Goal: Navigation & Orientation: Find specific page/section

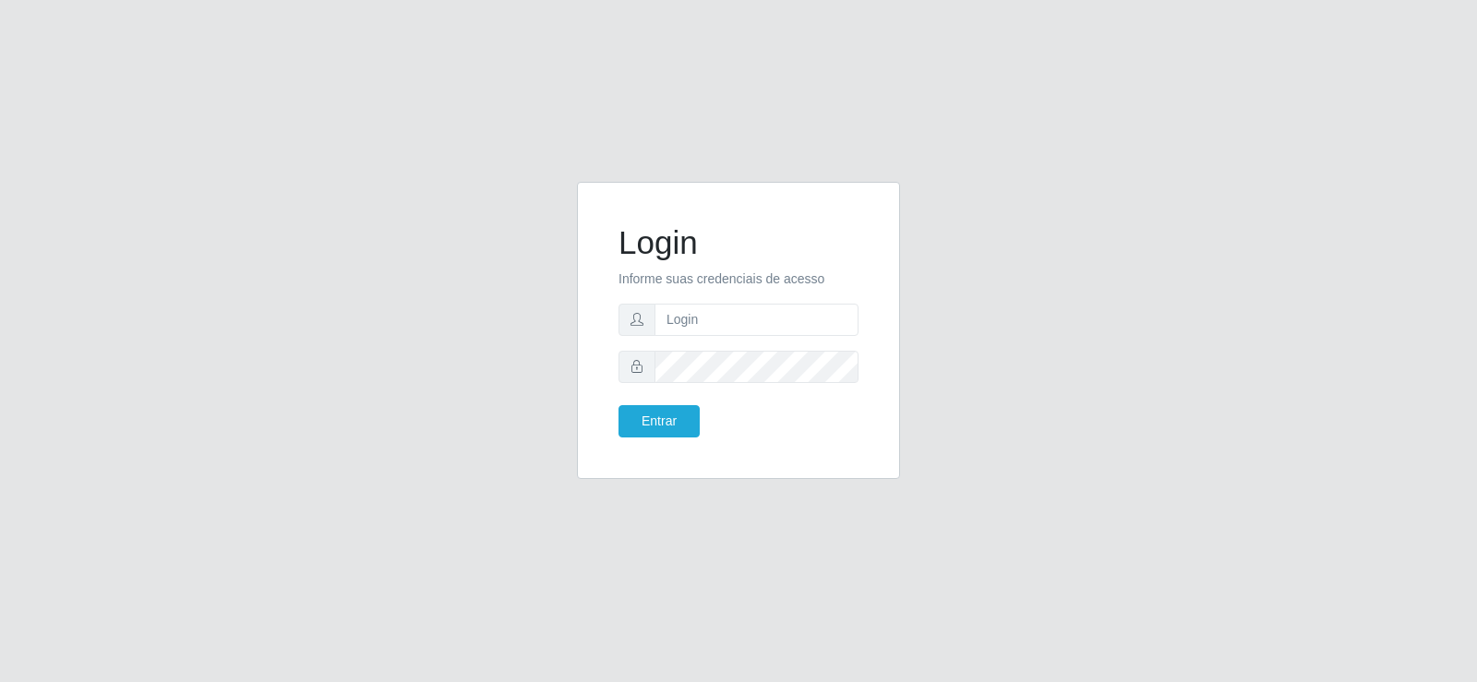
type input "[EMAIL_ADDRESS][DOMAIN_NAME]"
click at [729, 325] on input "[EMAIL_ADDRESS][DOMAIN_NAME]" at bounding box center [757, 320] width 204 height 32
click at [632, 425] on button "Entrar" at bounding box center [659, 421] width 81 height 32
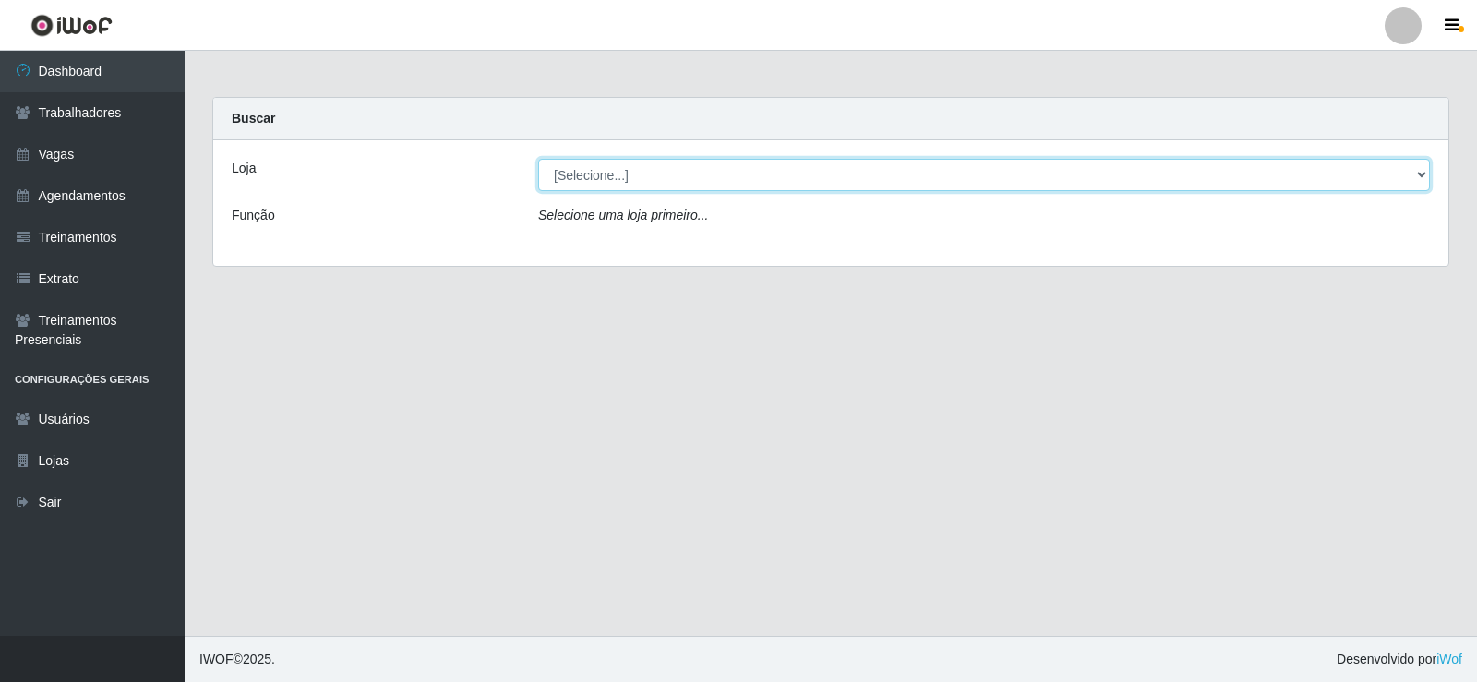
click at [687, 176] on select "[Selecione...] Iskisita Atakado - Centro de Distribuição" at bounding box center [984, 175] width 892 height 32
select select "425"
click at [538, 159] on select "[Selecione...] Iskisita Atakado - Centro de Distribuição" at bounding box center [984, 175] width 892 height 32
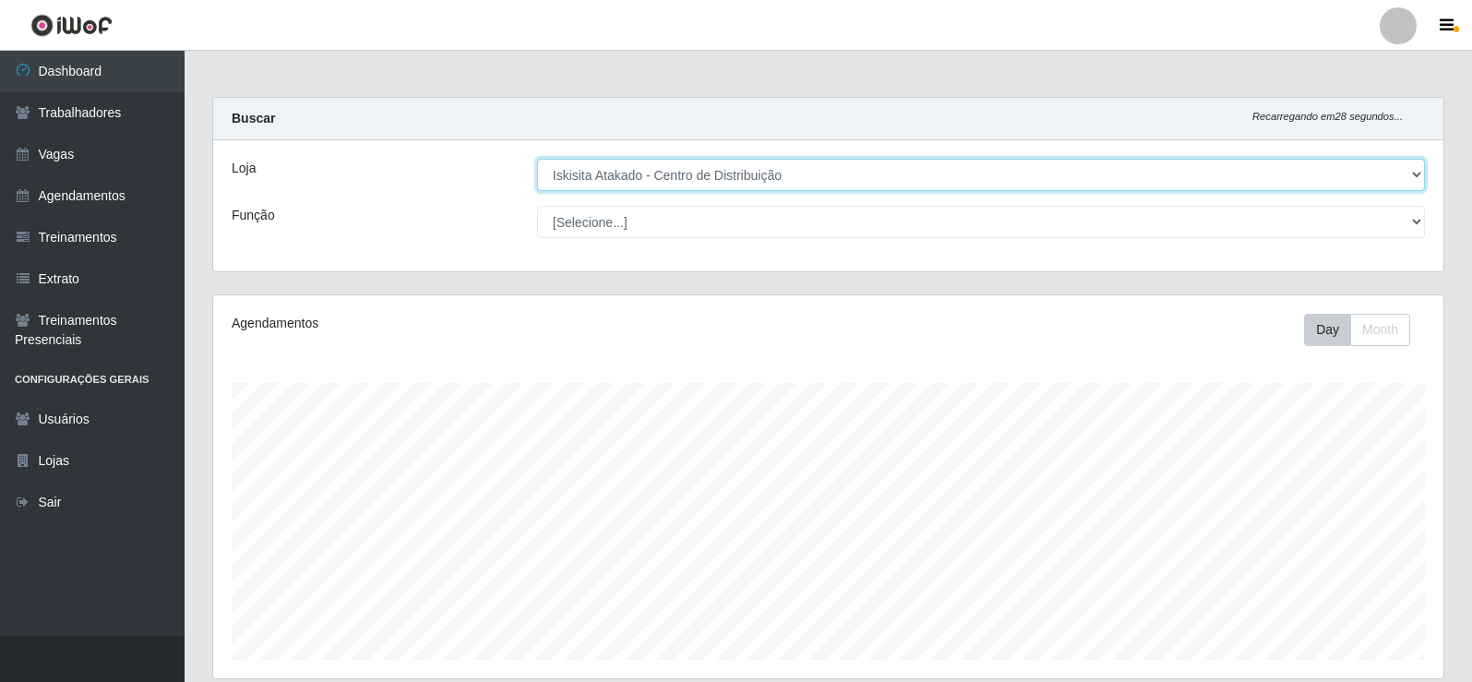
scroll to position [383, 1231]
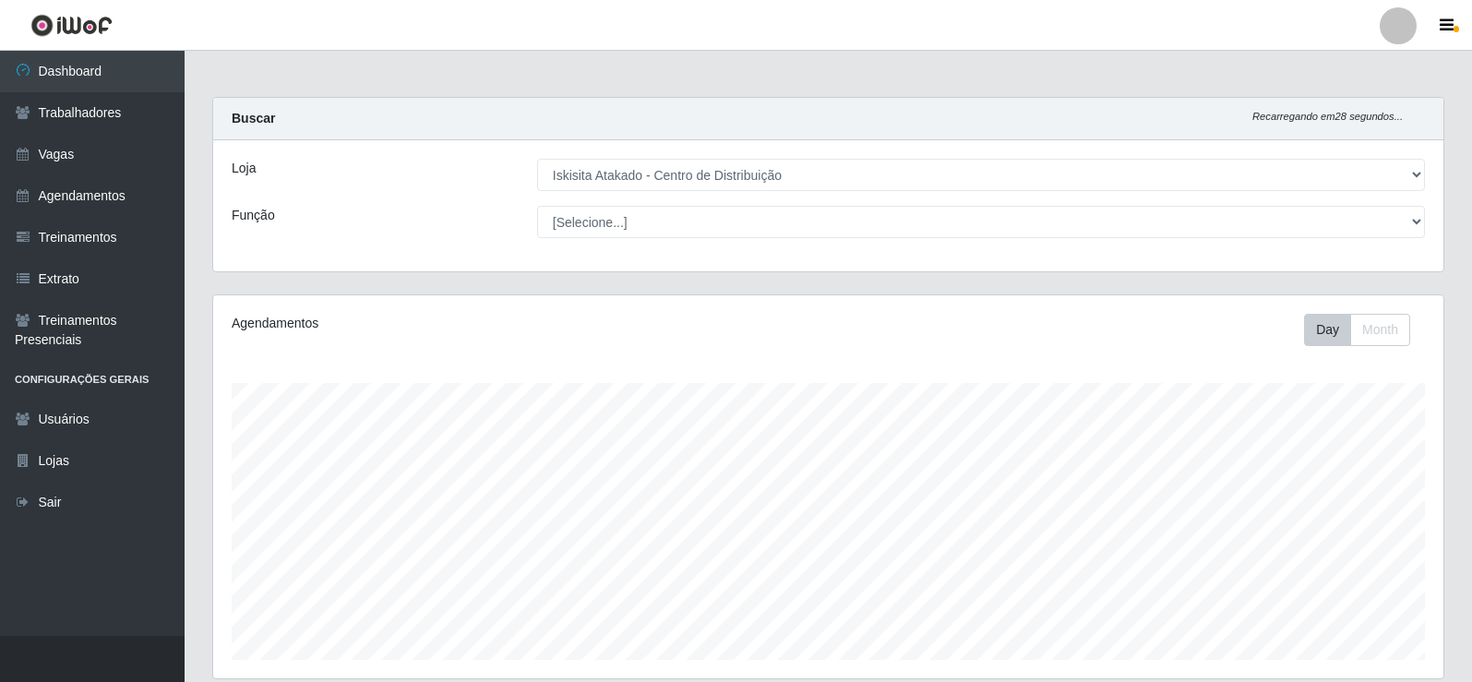
click at [778, 64] on main "Carregando... Buscar Recarregando em 28 segundos... Loja [Selecione...] Iskisit…" at bounding box center [829, 451] width 1288 height 800
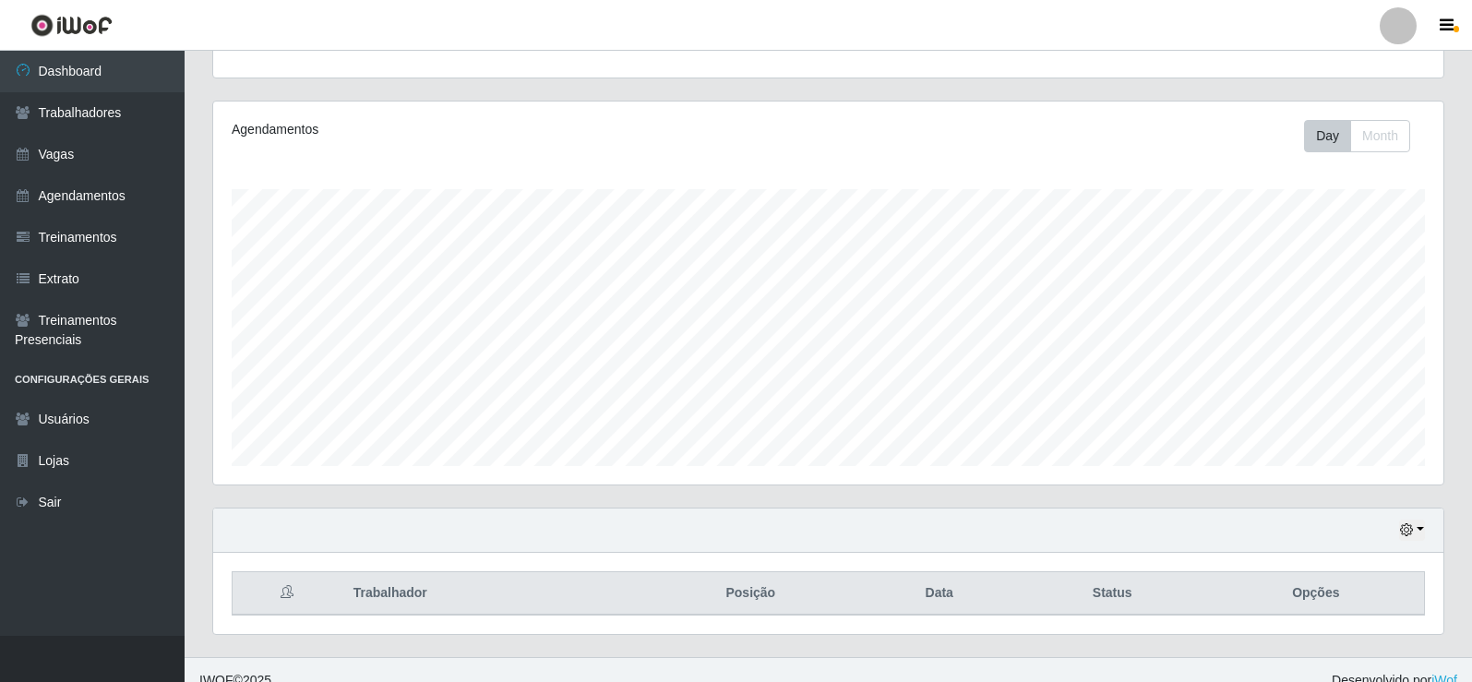
scroll to position [215, 0]
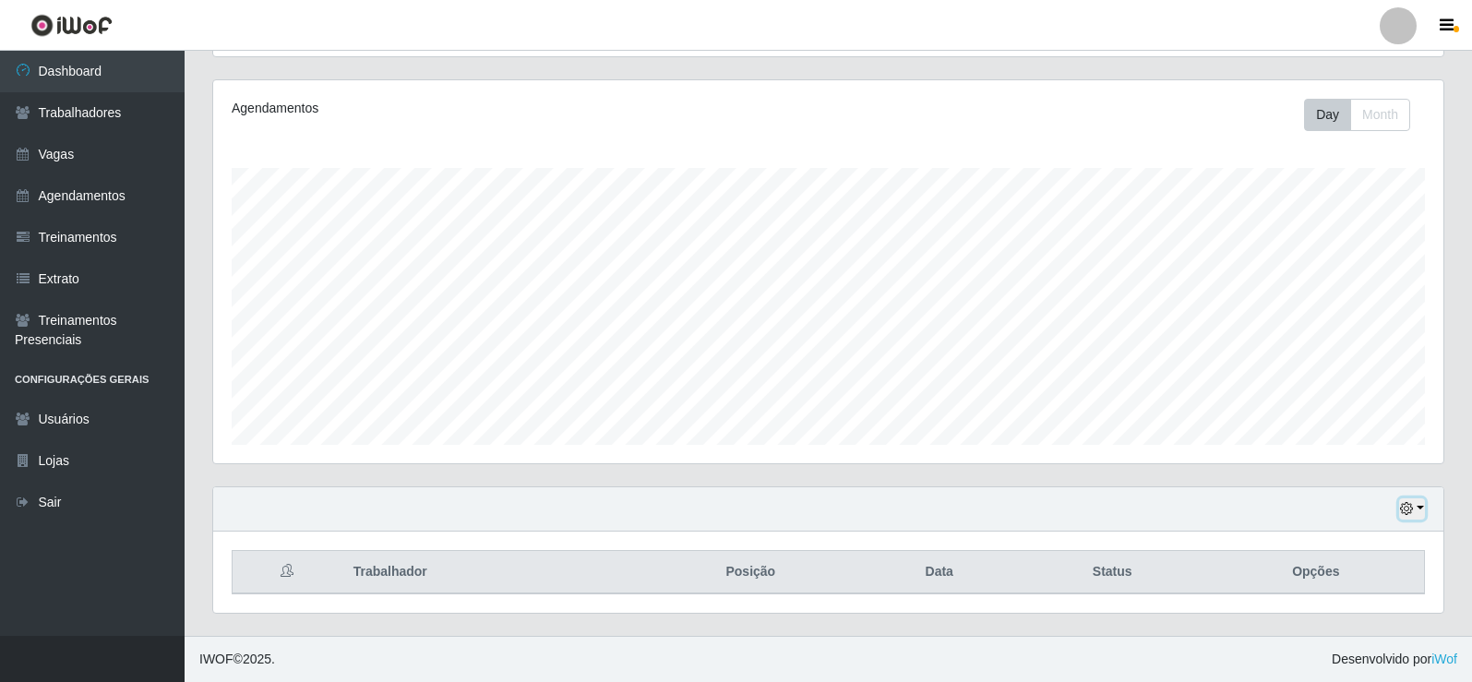
click at [1417, 518] on button "button" at bounding box center [1413, 509] width 26 height 21
click at [1340, 448] on button "1 Semana" at bounding box center [1352, 440] width 146 height 39
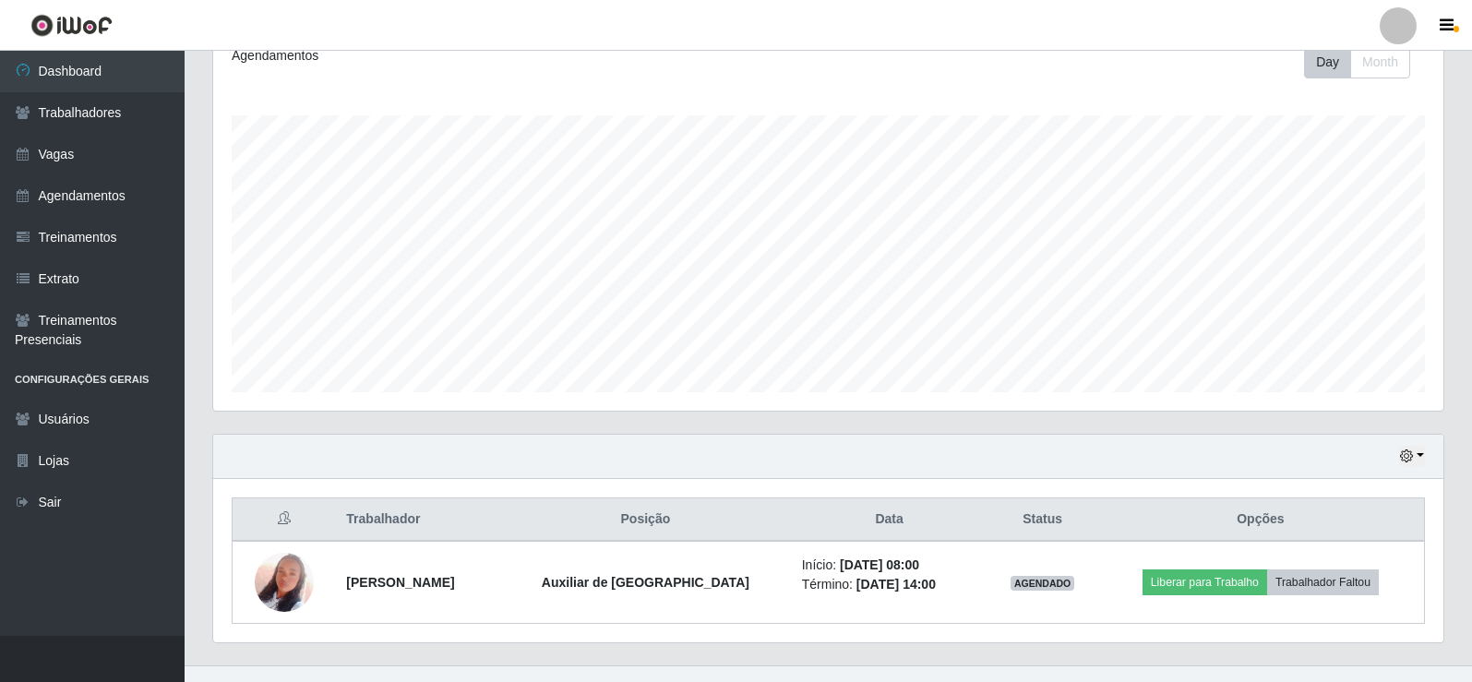
scroll to position [297, 0]
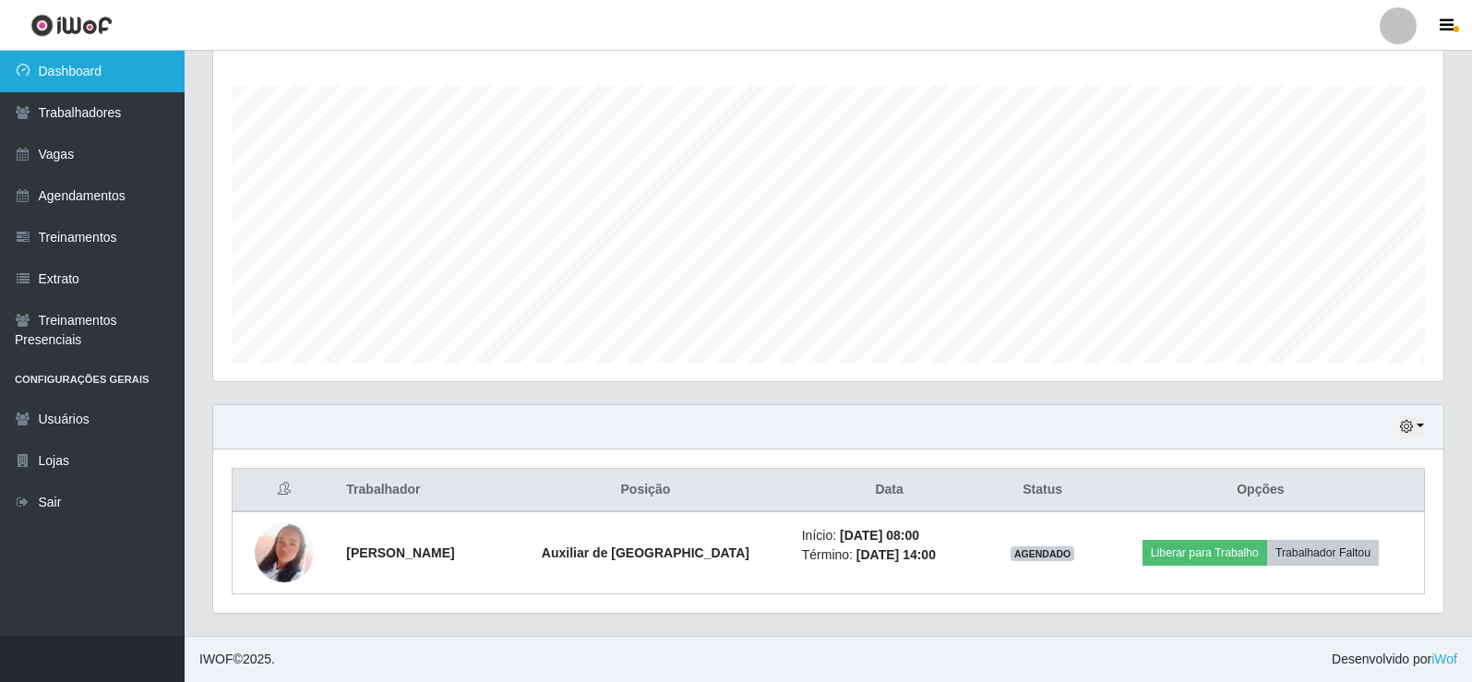
click at [101, 76] on link "Dashboard" at bounding box center [92, 72] width 185 height 42
